Goal: Task Accomplishment & Management: Complete application form

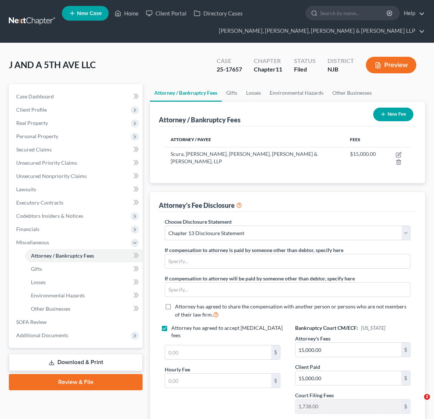
select select "0"
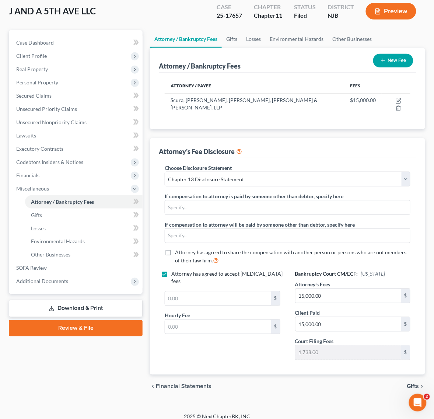
scroll to position [54, 0]
click at [110, 10] on div "J AND A 5TH AVE LLC Upgraded Case 25-17657 Chapter Chapter 11 Status [GEOGRAPHI…" at bounding box center [217, 14] width 416 height 32
click at [63, 310] on link "Download & Print" at bounding box center [76, 307] width 134 height 17
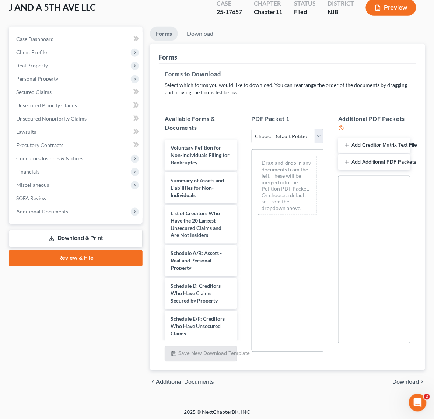
scroll to position [60, 0]
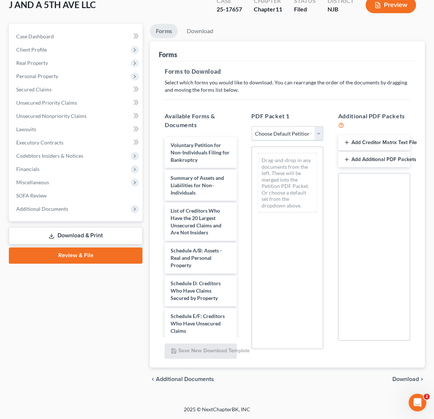
click at [272, 133] on select "Choose Default Petition PDF Packet Complete Bankruptcy Petition (all forms and …" at bounding box center [287, 133] width 72 height 15
click at [200, 24] on link "Download" at bounding box center [200, 31] width 38 height 14
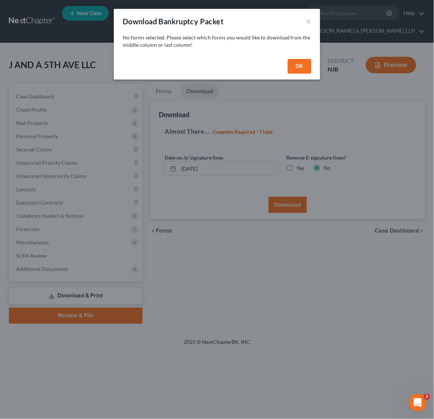
scroll to position [0, 0]
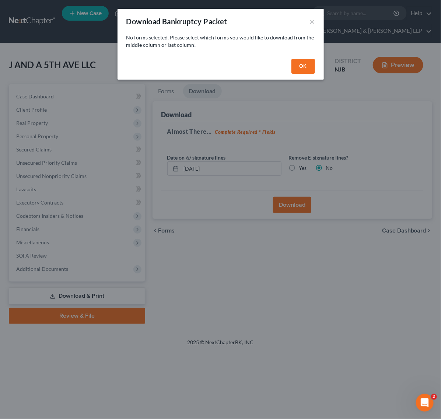
click at [311, 63] on button "OK" at bounding box center [303, 66] width 24 height 15
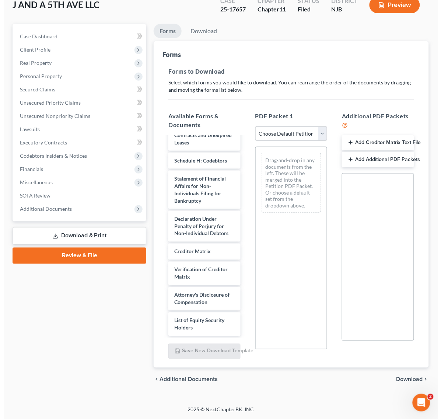
scroll to position [203, 0]
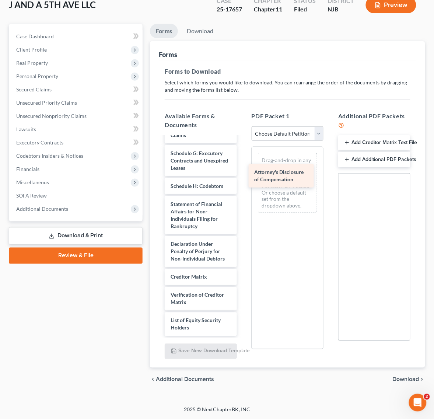
drag, startPoint x: 210, startPoint y: 303, endPoint x: 293, endPoint y: 181, distance: 148.1
click at [243, 181] on div "Attorney's Disclosure of Compensation Voluntary Petition for Non-Individuals Fi…" at bounding box center [201, 138] width 84 height 395
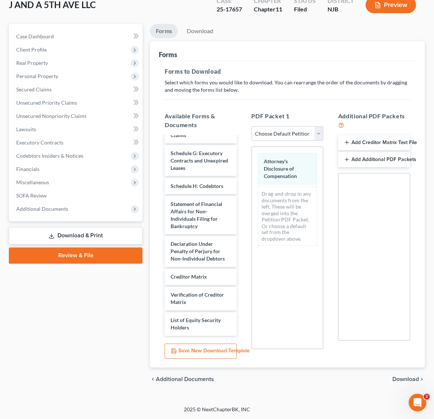
click at [193, 351] on button "Save New Download Template" at bounding box center [201, 350] width 72 height 15
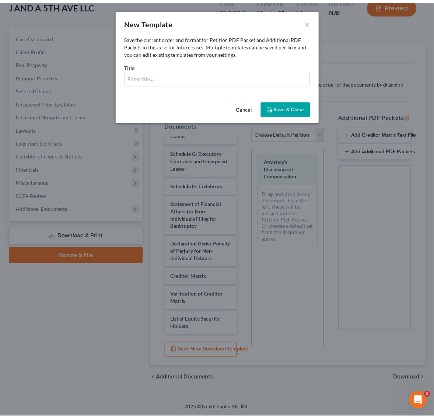
scroll to position [195, 0]
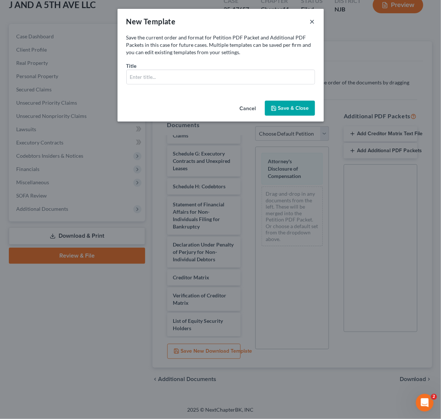
click at [313, 17] on button "×" at bounding box center [312, 21] width 5 height 9
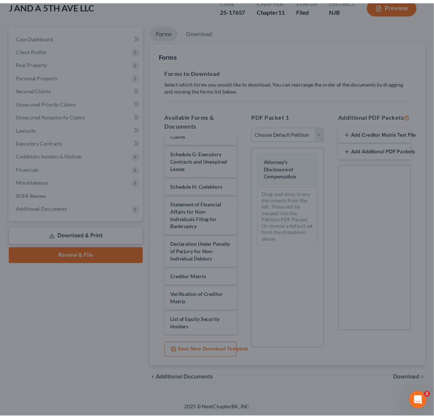
scroll to position [203, 0]
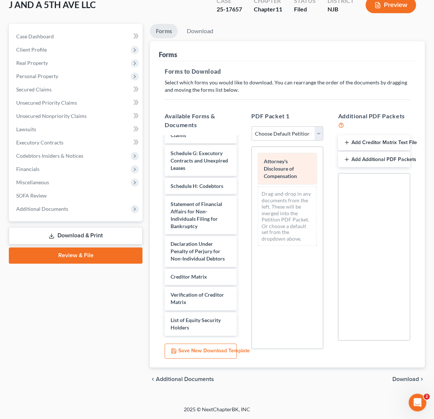
click at [291, 179] on span "Attorney's Disclosure of Compensation" at bounding box center [280, 168] width 33 height 21
click at [403, 379] on span "Download" at bounding box center [405, 379] width 27 height 6
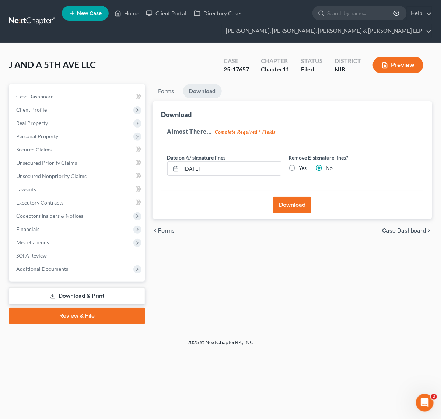
click at [288, 203] on button "Download" at bounding box center [292, 205] width 38 height 16
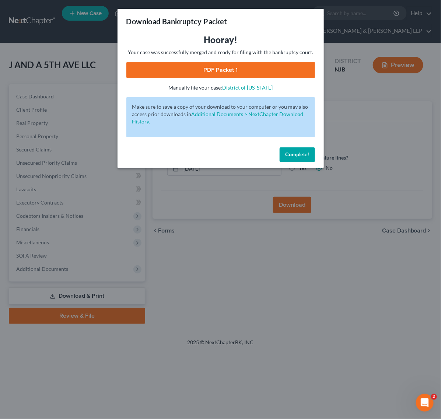
click at [229, 71] on link "PDF Packet 1" at bounding box center [220, 70] width 188 height 16
click at [369, 178] on div "Download Bankruptcy Packet Hooray! Your case was successfully merged and ready …" at bounding box center [220, 209] width 441 height 419
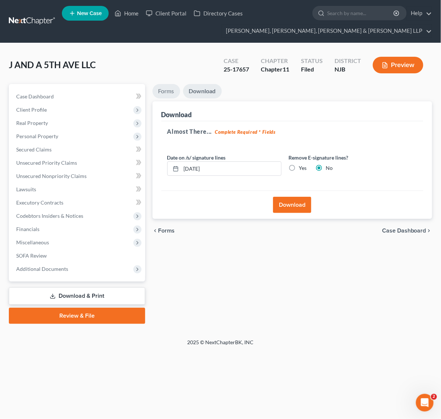
click at [164, 89] on link "Forms" at bounding box center [166, 91] width 28 height 14
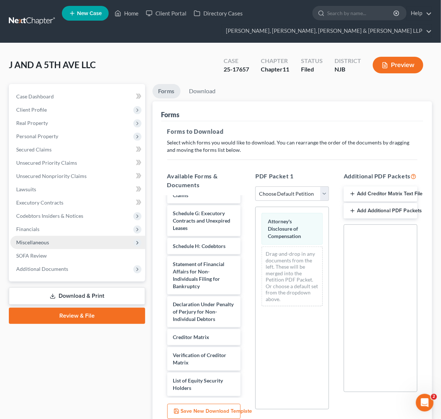
scroll to position [195, 0]
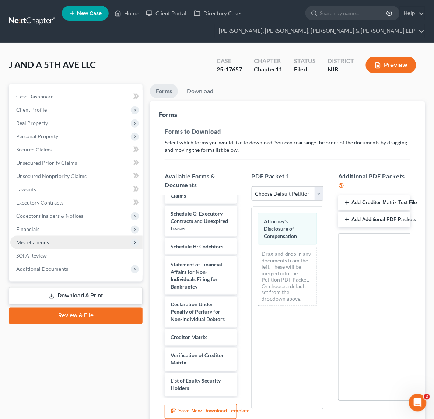
click at [110, 239] on span "Miscellaneous" at bounding box center [76, 242] width 132 height 13
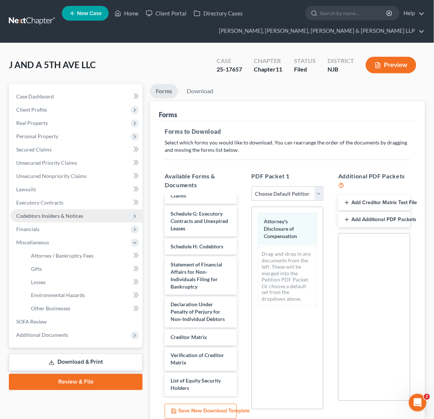
click at [92, 221] on span "Codebtors Insiders & Notices" at bounding box center [76, 215] width 132 height 13
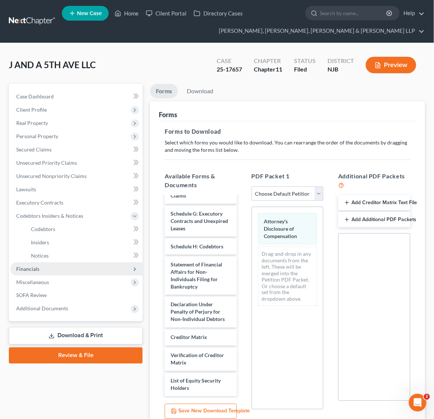
click at [61, 266] on span "Financials" at bounding box center [76, 268] width 132 height 13
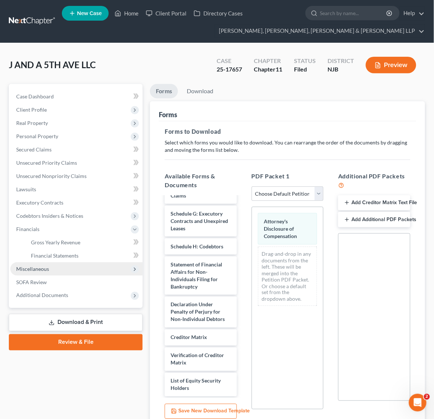
click at [58, 273] on span "Miscellaneous" at bounding box center [76, 268] width 132 height 13
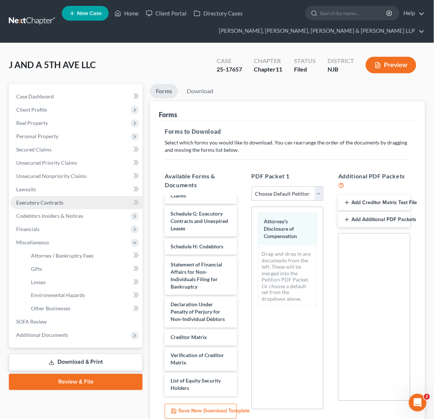
click at [65, 205] on link "Executory Contracts" at bounding box center [76, 202] width 132 height 13
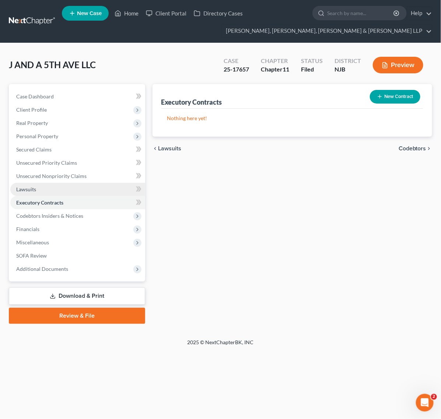
click at [63, 183] on link "Lawsuits" at bounding box center [77, 189] width 135 height 13
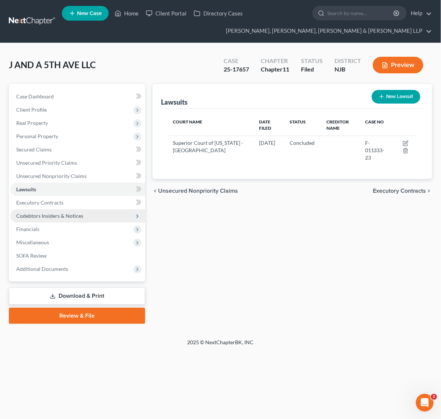
click at [66, 216] on span "Codebtors Insiders & Notices" at bounding box center [49, 215] width 67 height 6
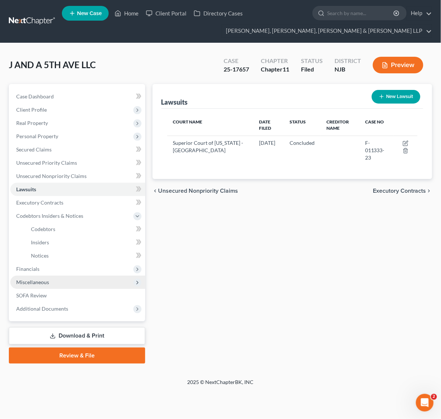
click at [50, 275] on span "Miscellaneous" at bounding box center [77, 281] width 135 height 13
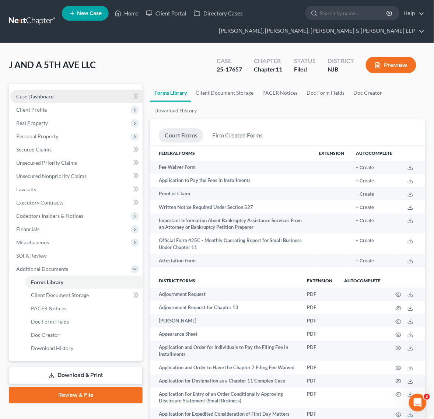
click at [73, 91] on link "Case Dashboard" at bounding box center [76, 96] width 132 height 13
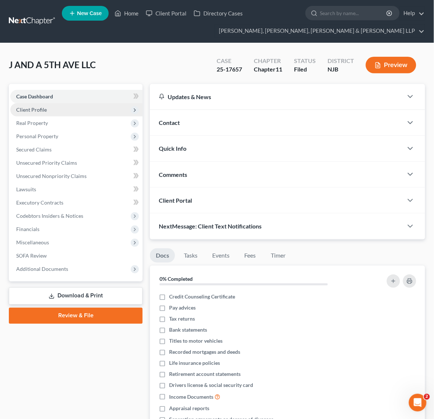
click at [77, 111] on span "Client Profile" at bounding box center [76, 109] width 132 height 13
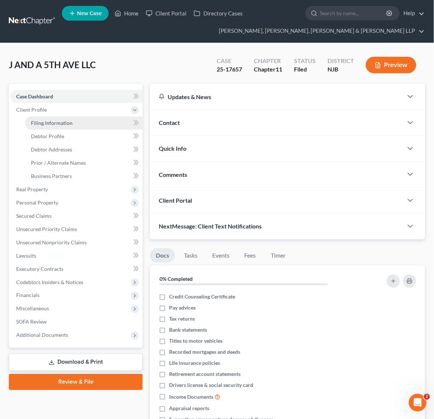
click at [105, 120] on link "Filing Information" at bounding box center [83, 122] width 117 height 13
select select "3"
select select "1"
select select "0"
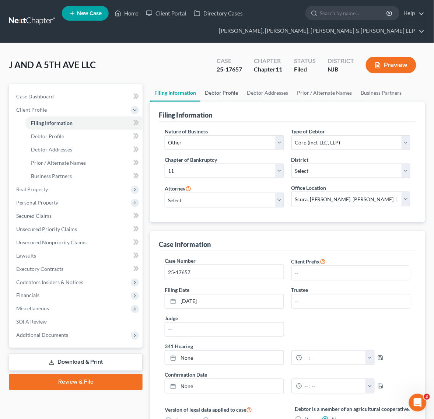
click at [231, 92] on link "Debtor Profile" at bounding box center [221, 93] width 42 height 18
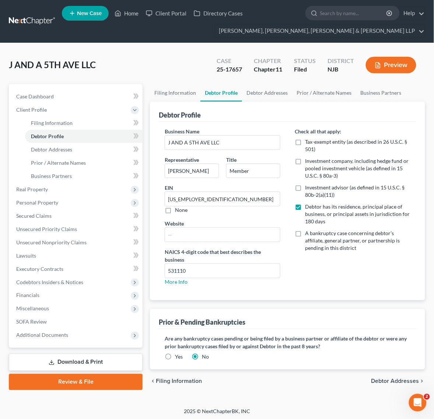
radio input "true"
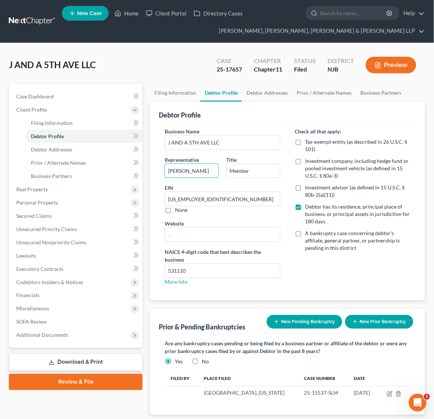
drag, startPoint x: 214, startPoint y: 175, endPoint x: 148, endPoint y: 169, distance: 66.1
click at [148, 169] on div "Filing Information Debtor Profile Debtor Addresses Prior / Alternate Names Busi…" at bounding box center [287, 261] width 282 height 354
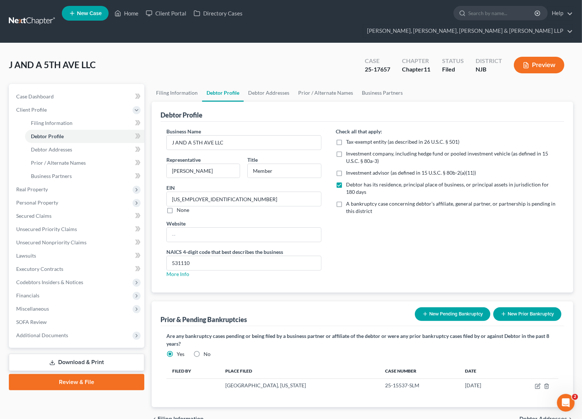
click at [433, 102] on div "Debtor Profile" at bounding box center [363, 112] width 404 height 20
click at [42, 315] on link "SOFA Review" at bounding box center [77, 321] width 134 height 13
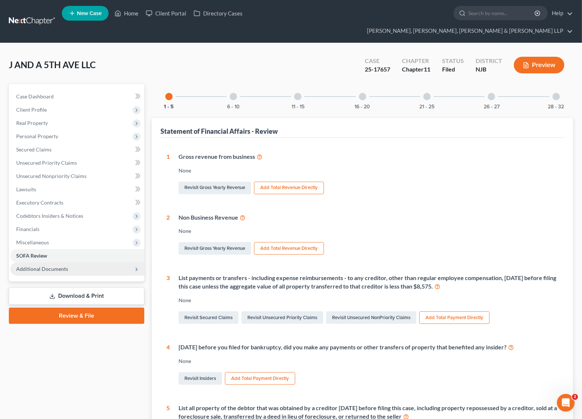
click at [41, 318] on div "Case Dashboard Payments Invoices Payments Payments Credit Report Client Profile" at bounding box center [76, 294] width 143 height 421
click at [66, 262] on span "Additional Documents" at bounding box center [77, 268] width 134 height 13
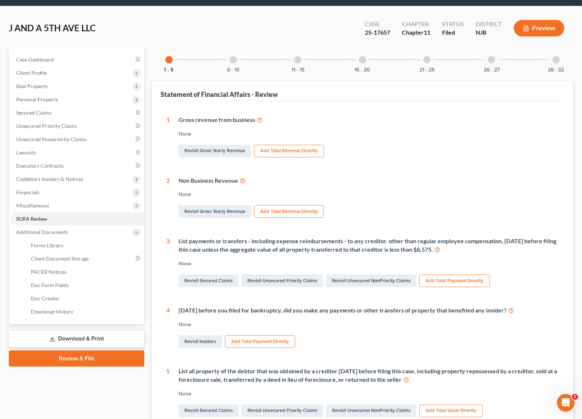
scroll to position [101, 0]
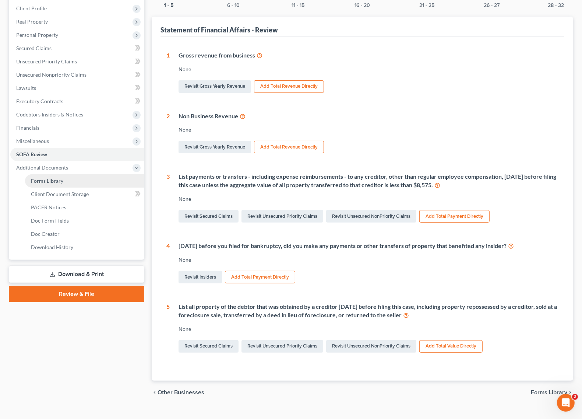
click at [72, 174] on link "Forms Library" at bounding box center [84, 180] width 119 height 13
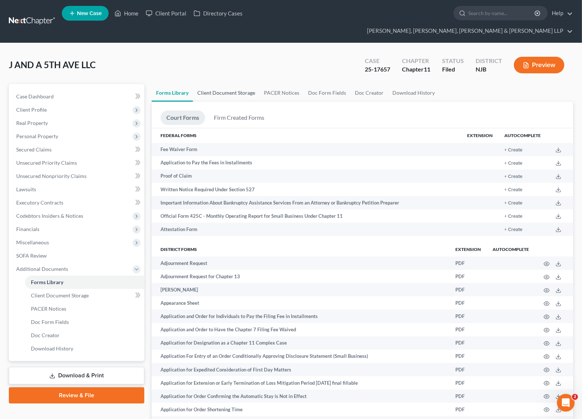
click at [231, 84] on link "Client Document Storage" at bounding box center [226, 93] width 67 height 18
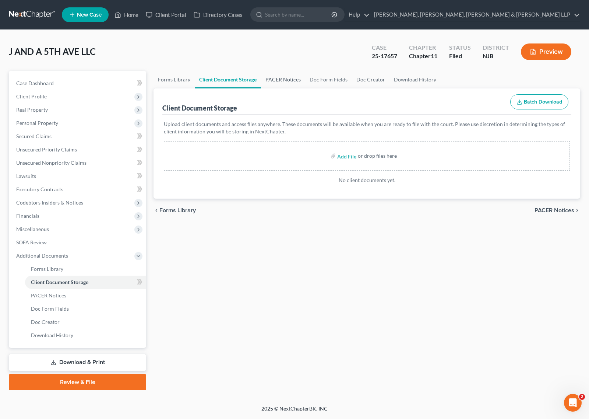
click at [271, 75] on link "PACER Notices" at bounding box center [283, 80] width 44 height 18
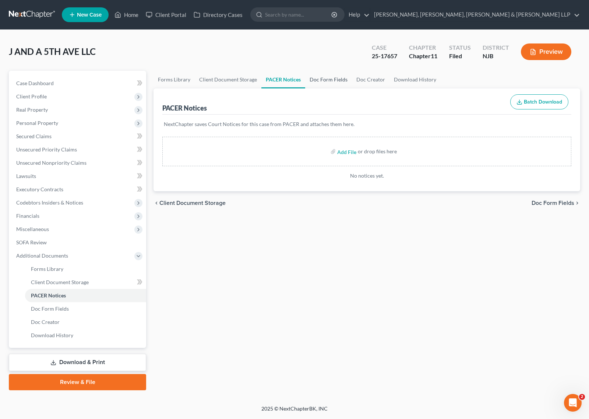
click at [326, 79] on link "Doc Form Fields" at bounding box center [328, 80] width 47 height 18
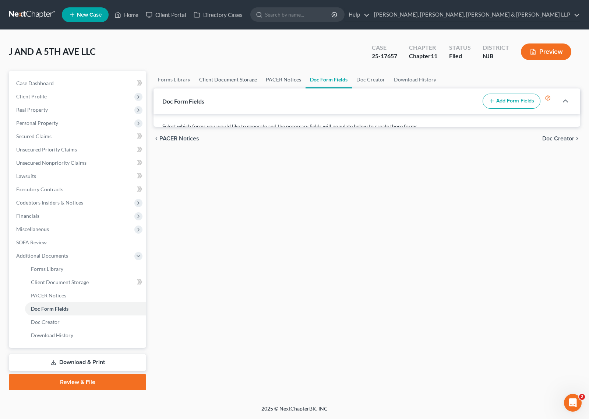
drag, startPoint x: 247, startPoint y: 80, endPoint x: 269, endPoint y: 83, distance: 22.3
click at [247, 80] on link "Client Document Storage" at bounding box center [228, 80] width 67 height 18
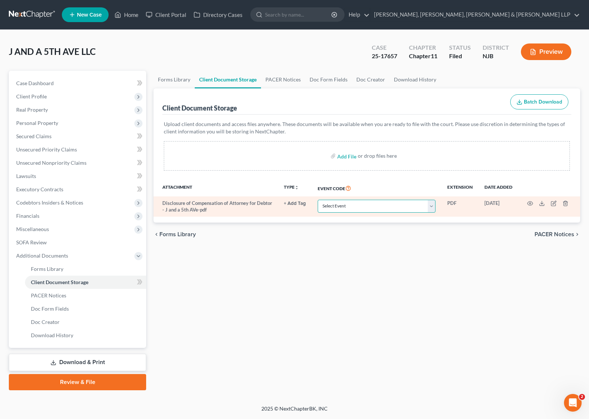
click at [356, 207] on select "Select Event 20 Largest Unsecured Creditors Amended Attorney Compensation State…" at bounding box center [377, 206] width 118 height 13
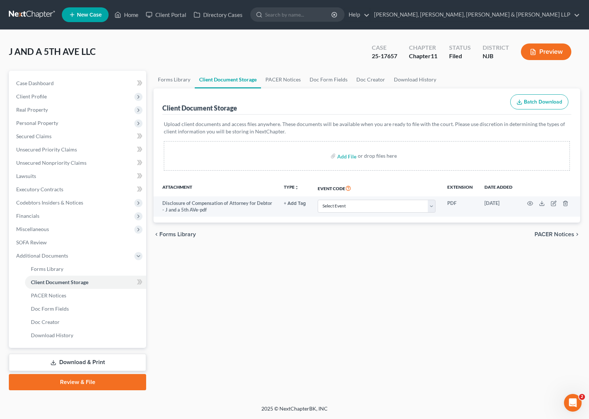
drag, startPoint x: 270, startPoint y: 132, endPoint x: 273, endPoint y: 128, distance: 5.0
click at [270, 132] on p "Upload client documents and access files anywhere. These documents will be avai…" at bounding box center [367, 127] width 406 height 15
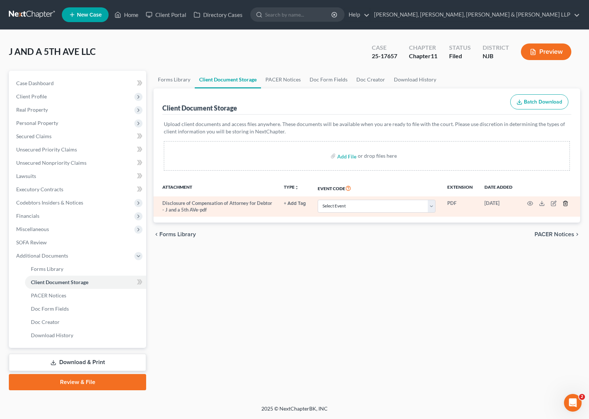
click at [433, 203] on icon "button" at bounding box center [565, 203] width 6 height 6
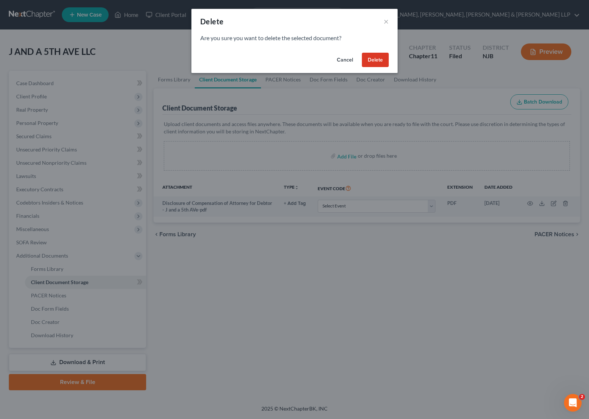
click at [355, 54] on button "Cancel" at bounding box center [345, 60] width 28 height 15
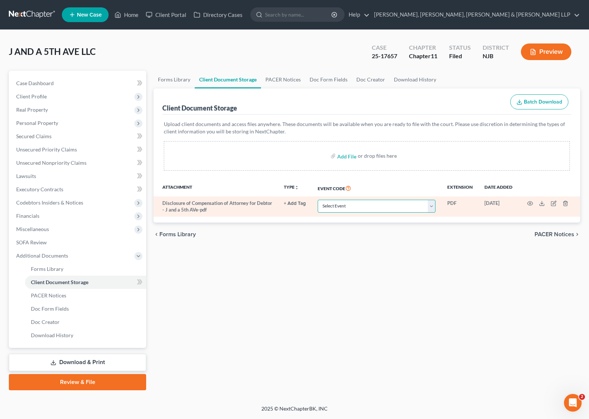
click at [365, 211] on select "Select Event 20 Largest Unsecured Creditors Amended Attorney Compensation State…" at bounding box center [377, 206] width 118 height 13
drag, startPoint x: 235, startPoint y: 260, endPoint x: 308, endPoint y: 205, distance: 91.0
click at [237, 257] on div "Forms Library Client Document Storage PACER Notices Doc Form Fields Doc Creator…" at bounding box center [367, 230] width 434 height 319
click at [291, 205] on button "+ Add Tag" at bounding box center [295, 203] width 22 height 5
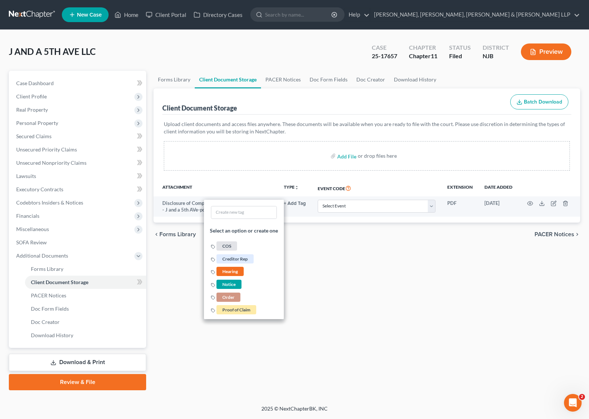
drag, startPoint x: 311, startPoint y: 264, endPoint x: 328, endPoint y: 243, distance: 27.0
click at [311, 264] on div "Forms Library Client Document Storage PACER Notices Doc Form Fields Doc Creator…" at bounding box center [367, 230] width 434 height 319
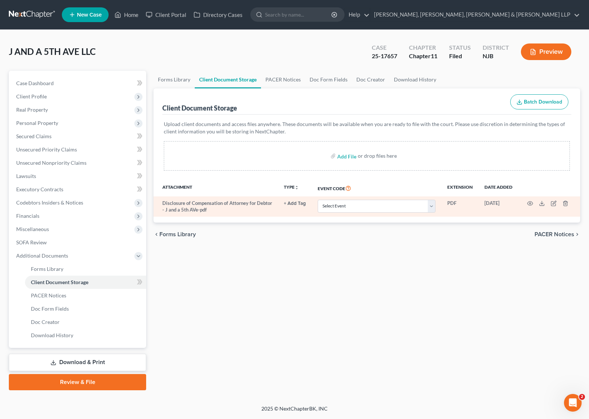
click at [363, 216] on td "Select Event 20 Largest Unsecured Creditors Amended Attorney Compensation State…" at bounding box center [377, 206] width 130 height 20
click at [363, 212] on select "Select Event 20 Largest Unsecured Creditors Amended Attorney Compensation State…" at bounding box center [377, 206] width 118 height 13
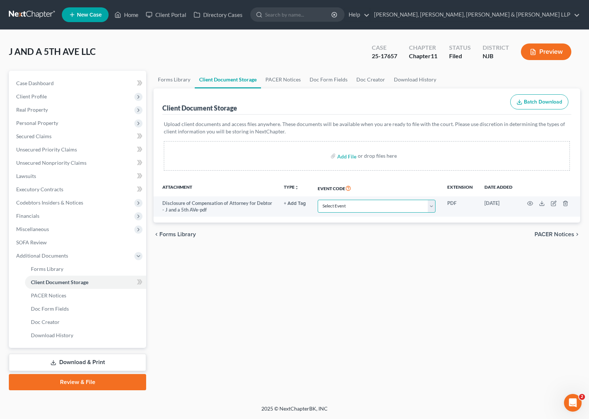
select select "14"
click at [433, 237] on div "chevron_left Forms Library PACER Notices chevron_right" at bounding box center [367, 234] width 427 height 24
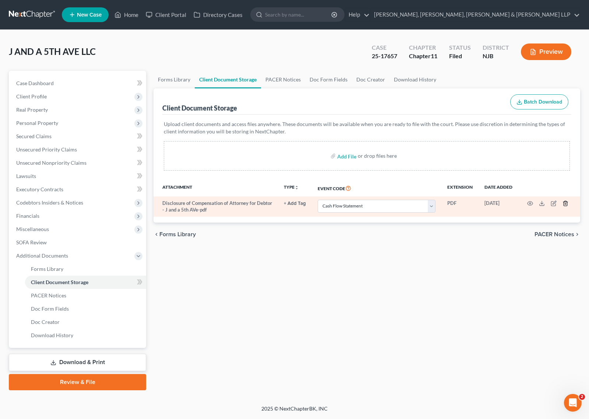
click at [433, 203] on icon "button" at bounding box center [565, 203] width 6 height 6
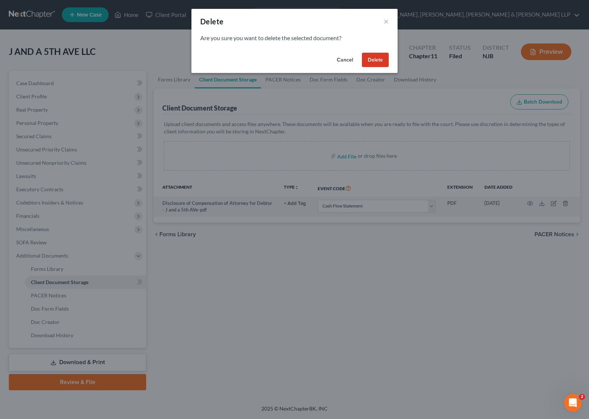
click at [387, 61] on button "Delete" at bounding box center [375, 60] width 27 height 15
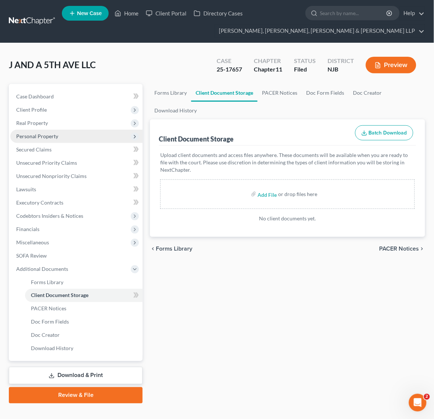
click at [93, 137] on span "Personal Property" at bounding box center [76, 136] width 132 height 13
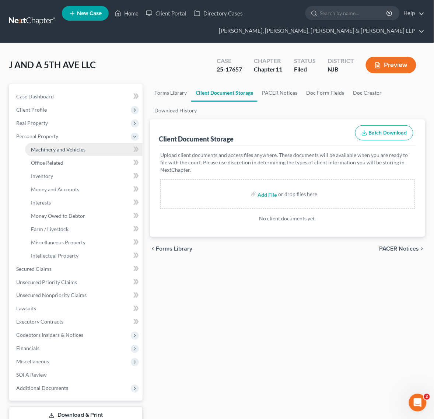
click at [80, 148] on span "Machinery and Vehicles" at bounding box center [58, 149] width 54 height 6
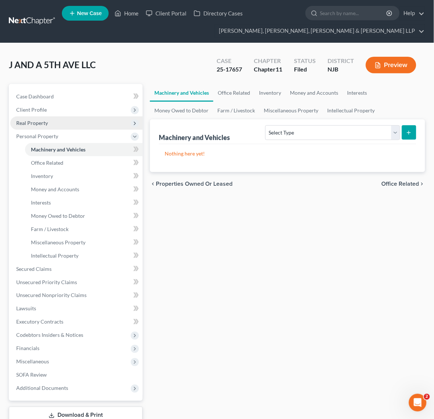
click at [66, 120] on span "Real Property" at bounding box center [76, 122] width 132 height 13
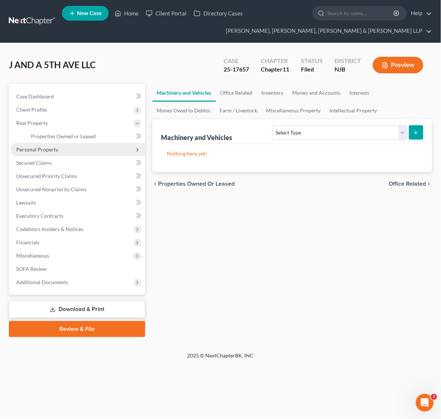
click at [66, 143] on span "Personal Property" at bounding box center [77, 149] width 135 height 13
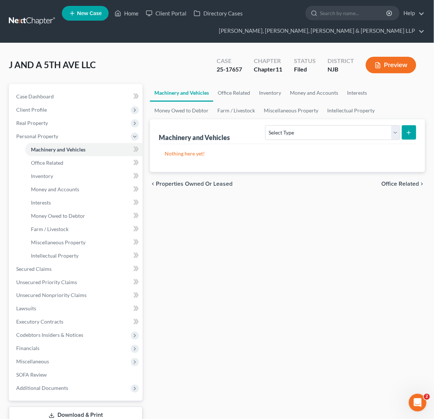
click at [65, 137] on span "Personal Property" at bounding box center [76, 136] width 132 height 13
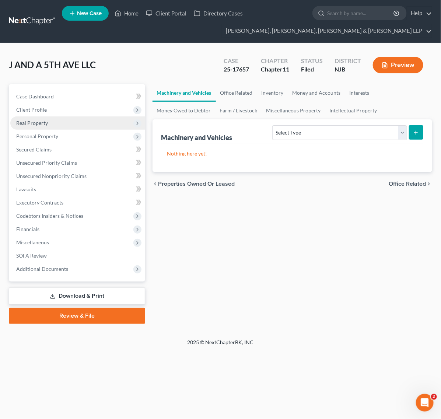
click at [61, 120] on span "Real Property" at bounding box center [77, 122] width 135 height 13
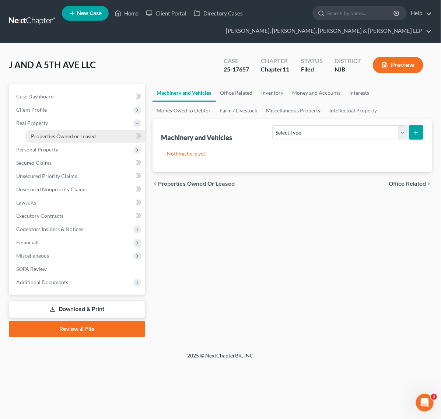
click at [61, 135] on span "Properties Owned or Leased" at bounding box center [63, 136] width 65 height 6
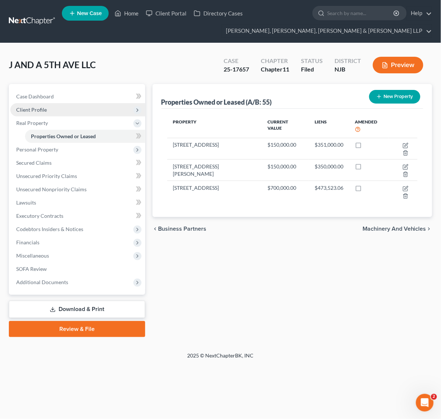
click at [56, 113] on span "Client Profile" at bounding box center [77, 109] width 135 height 13
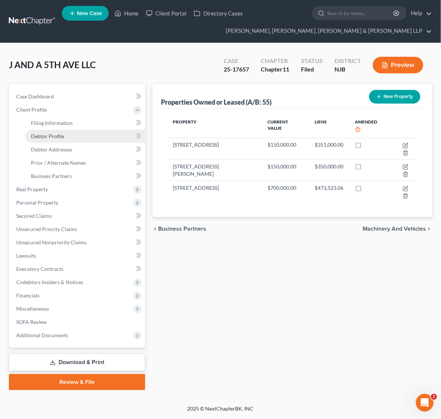
click at [49, 133] on span "Debtor Profile" at bounding box center [47, 136] width 33 height 6
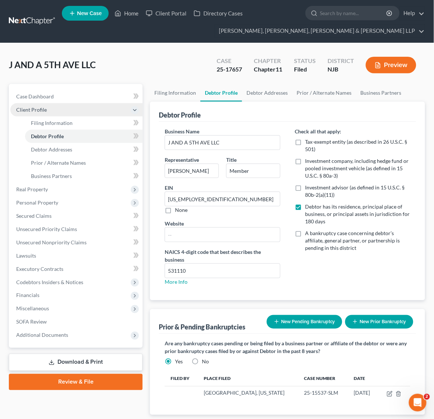
click at [78, 109] on span "Client Profile" at bounding box center [76, 109] width 132 height 13
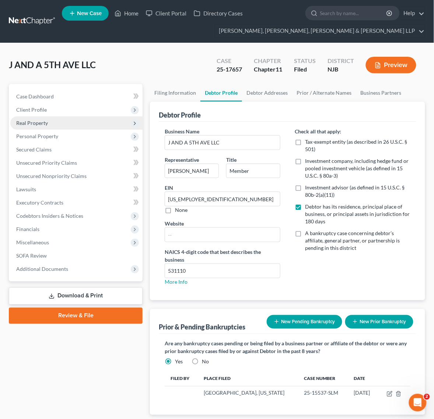
click at [82, 124] on span "Real Property" at bounding box center [76, 122] width 132 height 13
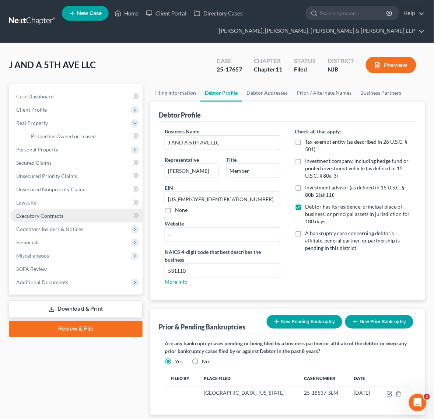
click at [73, 212] on link "Executory Contracts" at bounding box center [76, 215] width 132 height 13
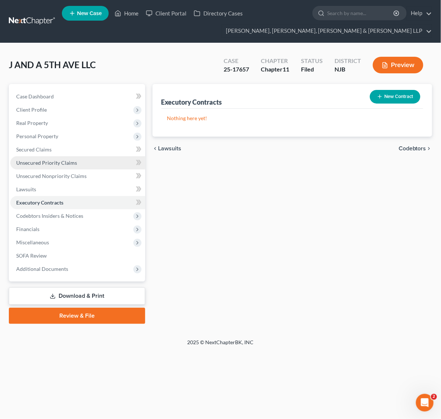
click at [82, 157] on link "Unsecured Priority Claims" at bounding box center [77, 162] width 135 height 13
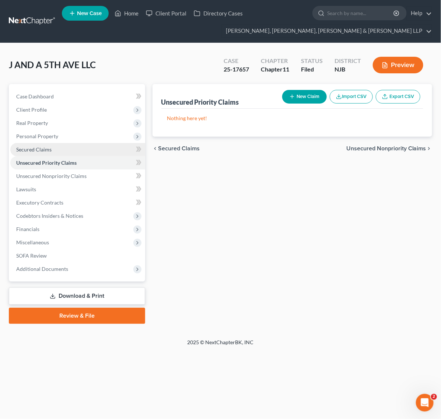
click at [78, 148] on link "Secured Claims" at bounding box center [77, 149] width 135 height 13
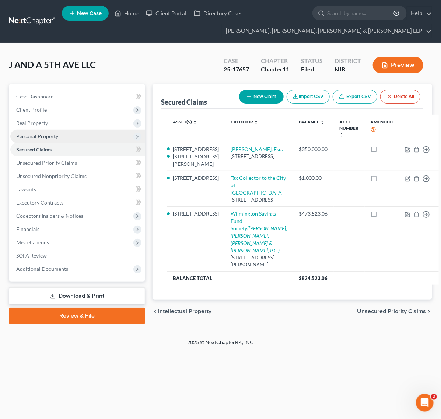
click at [72, 137] on span "Personal Property" at bounding box center [77, 136] width 135 height 13
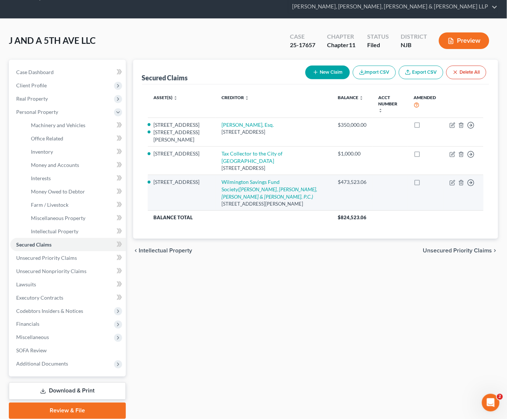
scroll to position [38, 0]
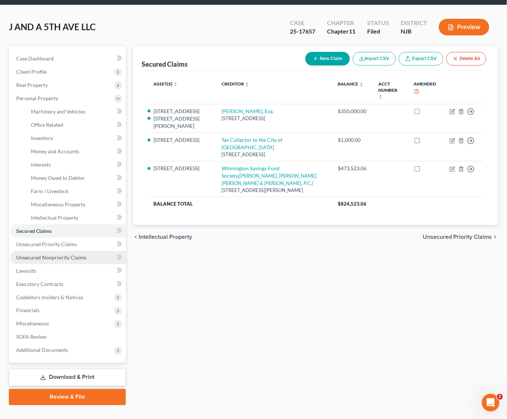
click at [98, 251] on link "Unsecured Nonpriority Claims" at bounding box center [68, 257] width 116 height 13
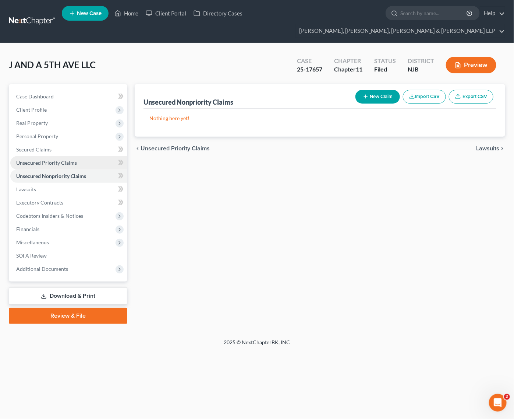
click at [74, 159] on span "Unsecured Priority Claims" at bounding box center [46, 162] width 61 height 6
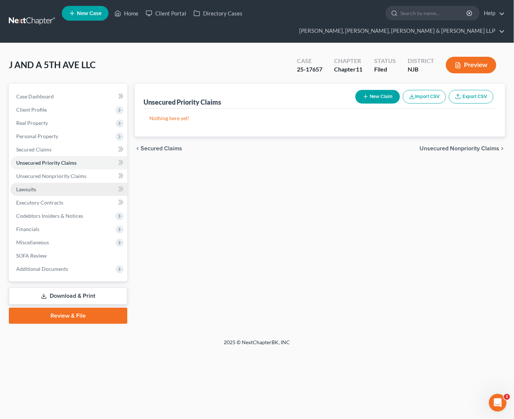
click at [68, 183] on link "Lawsuits" at bounding box center [68, 189] width 117 height 13
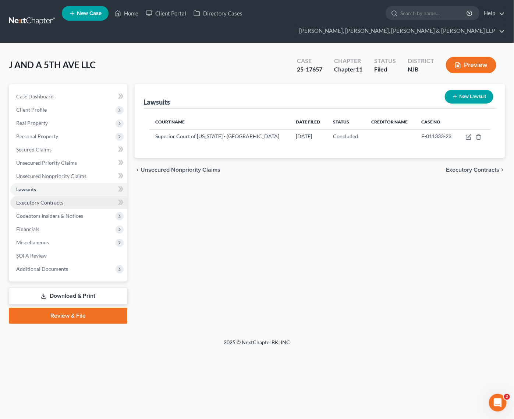
click at [70, 196] on link "Executory Contracts" at bounding box center [68, 202] width 117 height 13
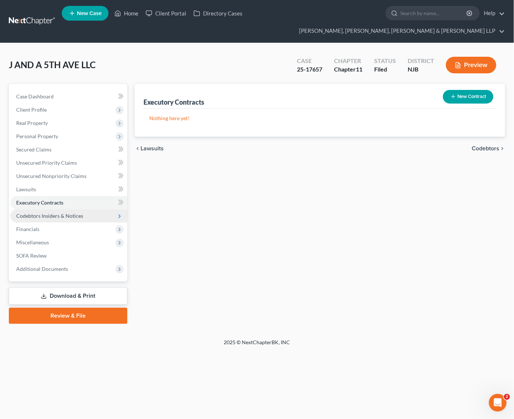
click at [72, 212] on span "Codebtors Insiders & Notices" at bounding box center [49, 215] width 67 height 6
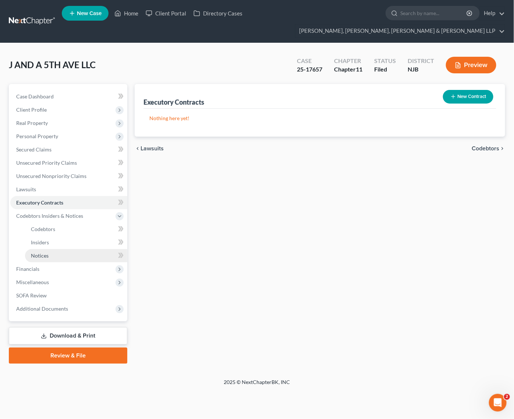
click at [58, 249] on link "Notices" at bounding box center [76, 255] width 102 height 13
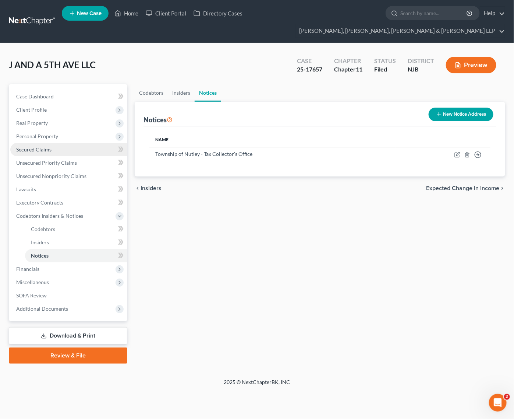
click at [88, 143] on link "Secured Claims" at bounding box center [68, 149] width 117 height 13
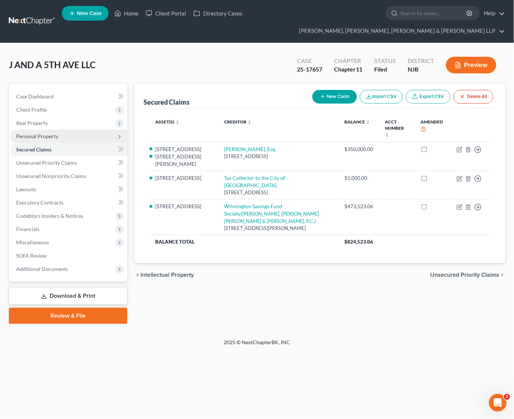
click at [49, 130] on span "Personal Property" at bounding box center [68, 136] width 117 height 13
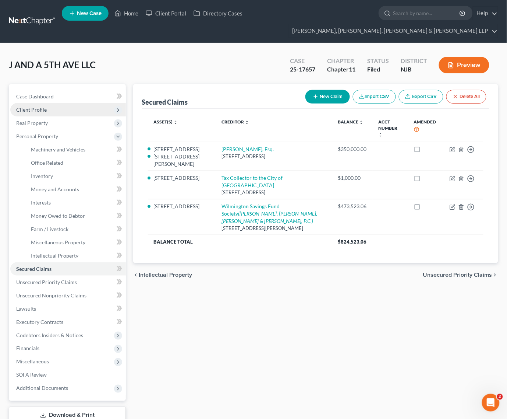
click at [56, 103] on span "Client Profile" at bounding box center [68, 109] width 116 height 13
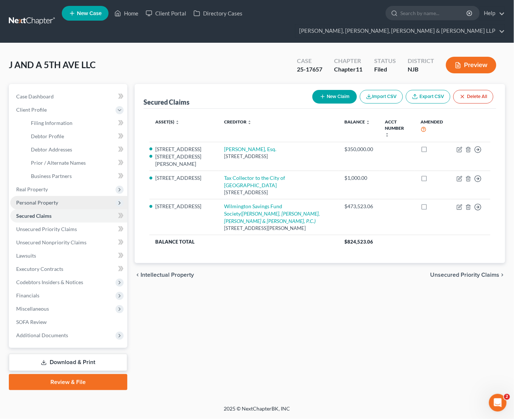
click at [59, 196] on span "Personal Property" at bounding box center [68, 202] width 117 height 13
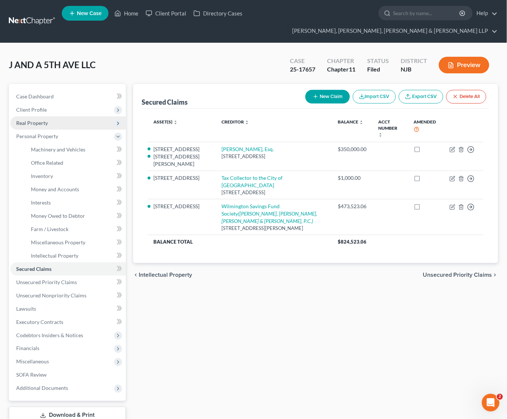
click at [73, 116] on span "Real Property" at bounding box center [68, 122] width 116 height 13
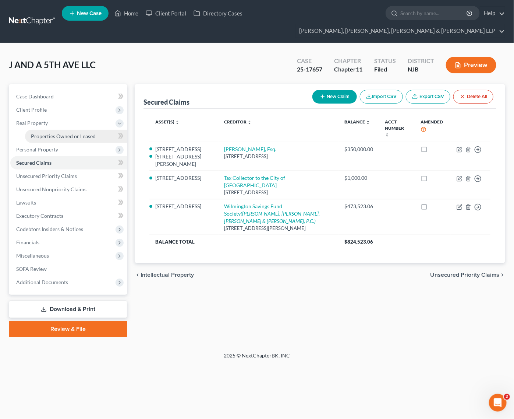
click at [74, 133] on span "Properties Owned or Leased" at bounding box center [63, 136] width 65 height 6
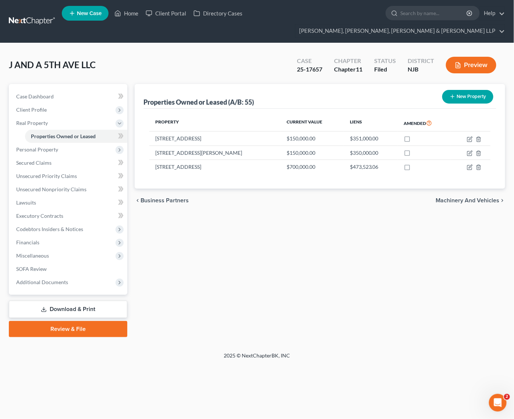
click at [85, 300] on link "Download & Print" at bounding box center [68, 308] width 119 height 17
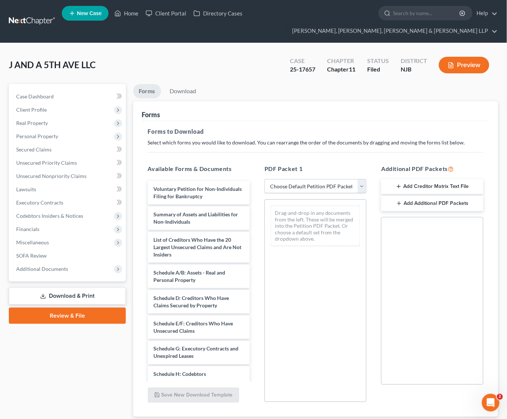
drag, startPoint x: 343, startPoint y: 163, endPoint x: 339, endPoint y: 170, distance: 8.5
click at [343, 164] on div "PDF Packet 1 Choose Default Petition PDF Packet Complete Bankruptcy Petition (a…" at bounding box center [315, 283] width 117 height 250
click at [339, 179] on select "Choose Default Petition PDF Packet Complete Bankruptcy Petition (all forms and …" at bounding box center [316, 186] width 102 height 15
select select "1"
click at [265, 179] on select "Choose Default Petition PDF Packet Complete Bankruptcy Petition (all forms and …" at bounding box center [316, 186] width 102 height 15
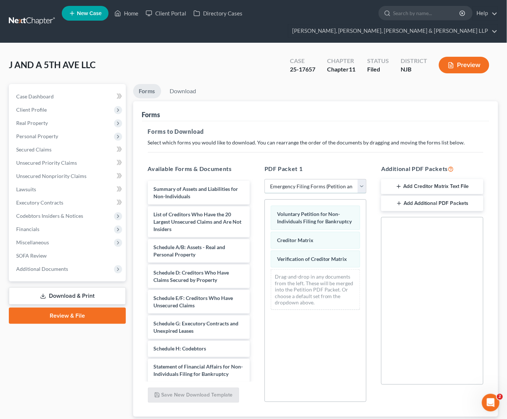
click at [308, 179] on select "Choose Default Petition PDF Packet Complete Bankruptcy Petition (all forms and …" at bounding box center [316, 186] width 102 height 15
click at [265, 179] on select "Choose Default Petition PDF Packet Complete Bankruptcy Petition (all forms and …" at bounding box center [316, 186] width 102 height 15
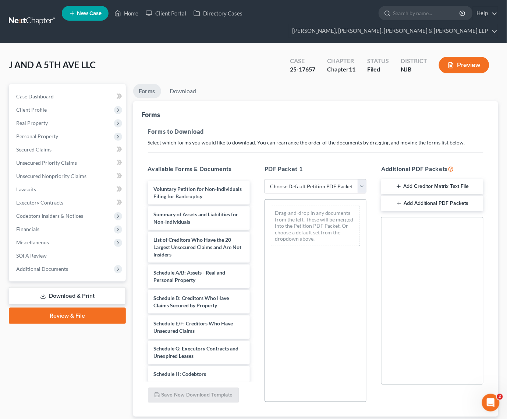
click at [313, 179] on select "Choose Default Petition PDF Packet Complete Bankruptcy Petition (all forms and …" at bounding box center [316, 186] width 102 height 15
select select "4"
click at [265, 179] on select "Choose Default Petition PDF Packet Complete Bankruptcy Petition (all forms and …" at bounding box center [316, 186] width 102 height 15
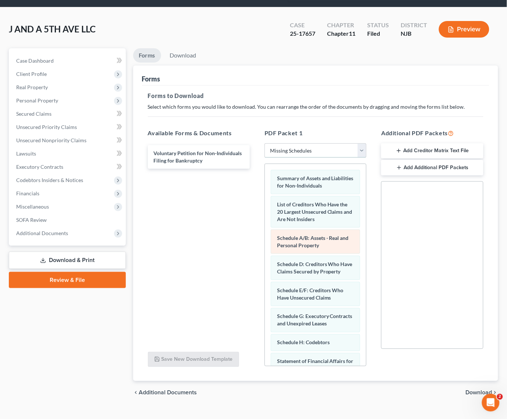
scroll to position [207, 0]
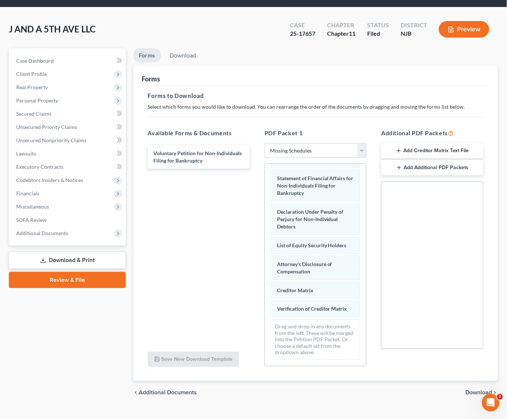
click at [433, 389] on span "Download" at bounding box center [479, 392] width 27 height 6
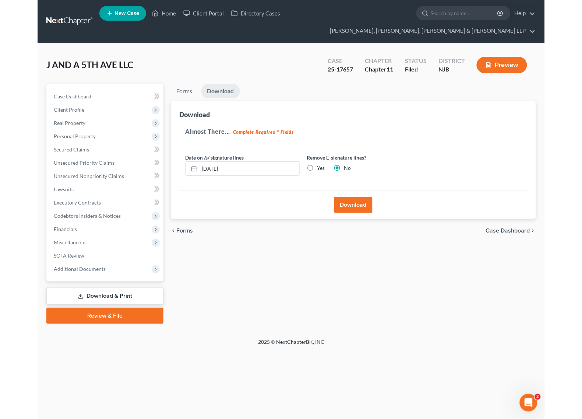
scroll to position [0, 0]
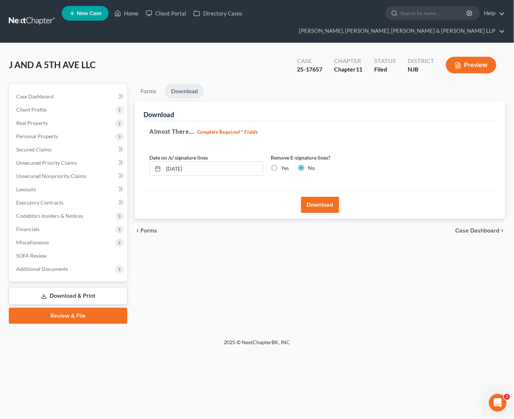
click at [284, 164] on label "Yes" at bounding box center [285, 167] width 8 height 7
click at [284, 164] on input "Yes" at bounding box center [286, 166] width 5 height 5
radio input "true"
radio input "false"
click at [332, 197] on button "Download" at bounding box center [320, 205] width 38 height 16
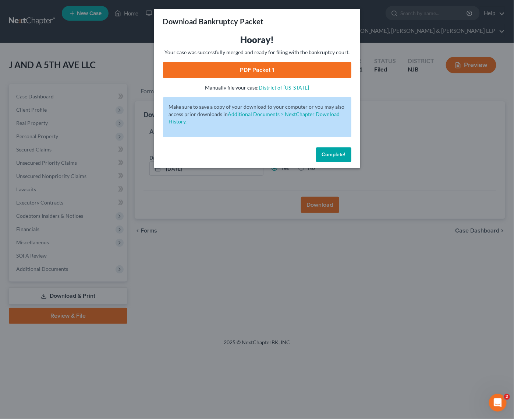
click at [274, 71] on link "PDF Packet 1" at bounding box center [257, 70] width 188 height 16
click at [369, 210] on div "Download Bankruptcy Packet Hooray! Your case was successfully merged and ready …" at bounding box center [257, 209] width 514 height 419
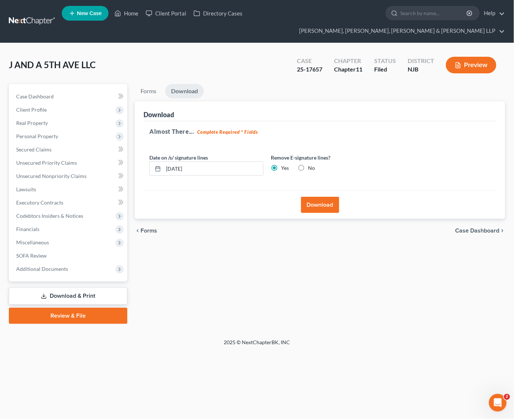
click at [314, 126] on div "Almost There... Complete Required * Fields Date on /s/ signature lines 08/11/20…" at bounding box center [320, 156] width 353 height 70
click at [70, 103] on span "Client Profile" at bounding box center [68, 109] width 117 height 13
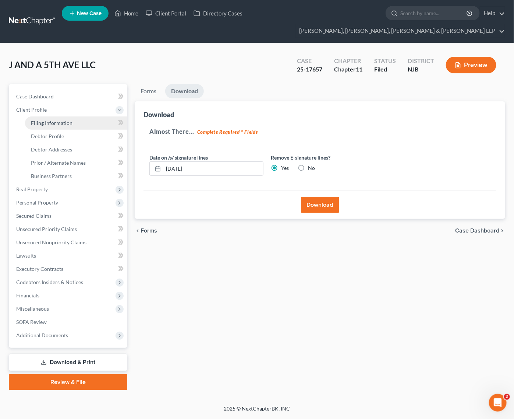
click at [73, 116] on link "Filing Information" at bounding box center [76, 122] width 102 height 13
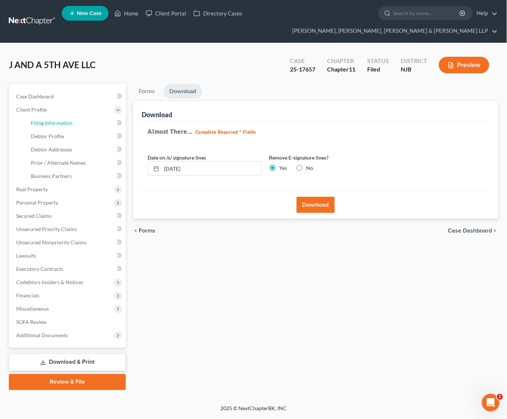
select select "3"
select select "1"
select select "51"
select select "0"
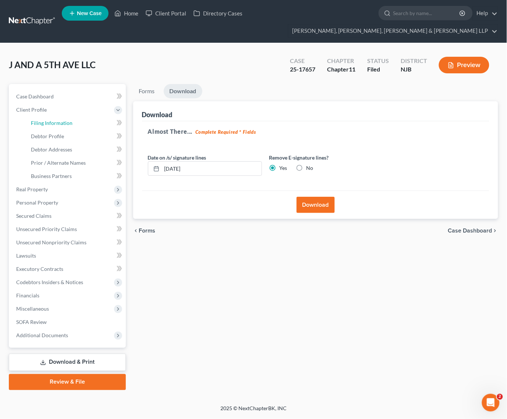
select select "0"
